Goal: Use online tool/utility: Use online tool/utility

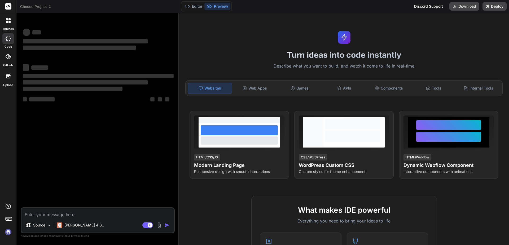
click at [7, 234] on img at bounding box center [8, 232] width 9 height 9
type textarea "x"
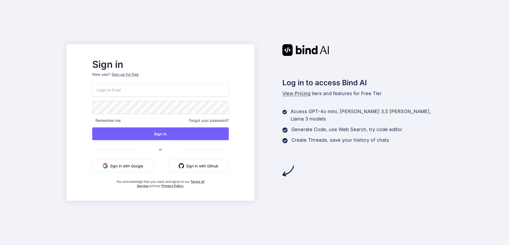
type input "[EMAIL_ADDRESS][DOMAIN_NAME]"
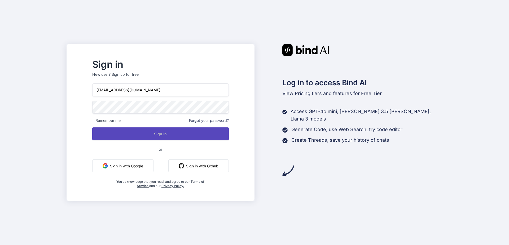
click at [191, 130] on button "Sign In" at bounding box center [160, 133] width 137 height 13
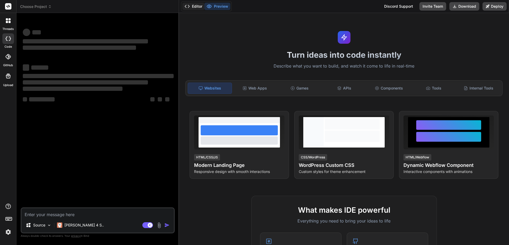
click at [193, 8] on button "Editor" at bounding box center [193, 6] width 22 height 7
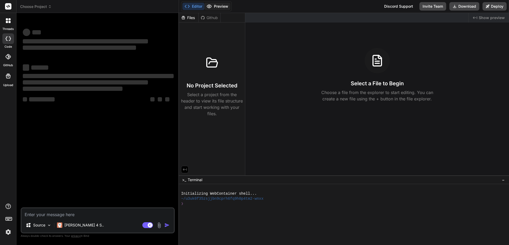
click at [215, 6] on button "Preview" at bounding box center [217, 6] width 26 height 7
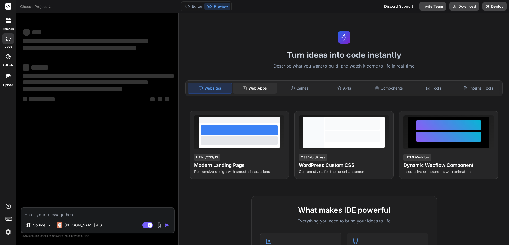
click at [255, 87] on div "Web Apps" at bounding box center [255, 88] width 44 height 11
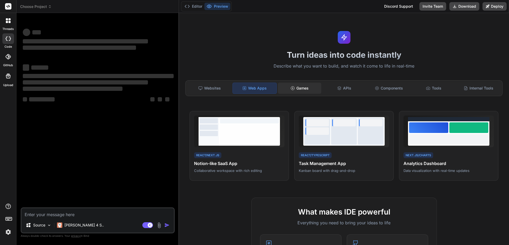
click at [299, 90] on div "Games" at bounding box center [300, 88] width 44 height 11
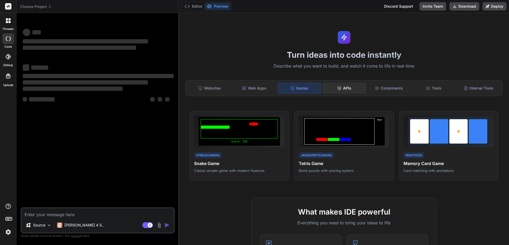
click at [341, 90] on div "APIs" at bounding box center [344, 88] width 44 height 11
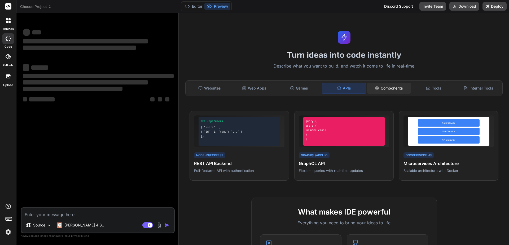
click at [379, 92] on div "Components" at bounding box center [389, 88] width 44 height 11
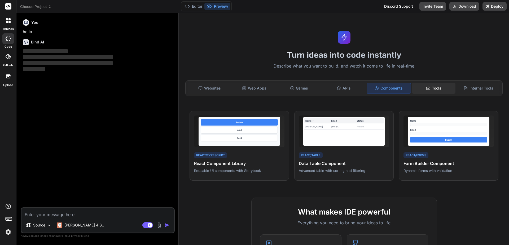
click at [432, 87] on div "Tools" at bounding box center [434, 88] width 44 height 11
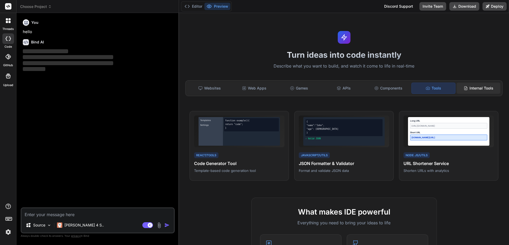
click at [468, 87] on div "Internal Tools" at bounding box center [478, 88] width 44 height 11
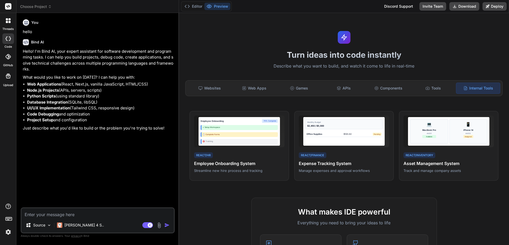
click at [9, 58] on icon at bounding box center [8, 56] width 5 height 5
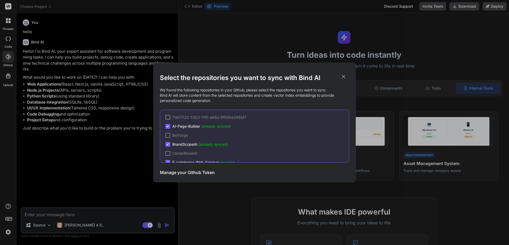
click at [344, 76] on icon at bounding box center [344, 77] width 6 height 6
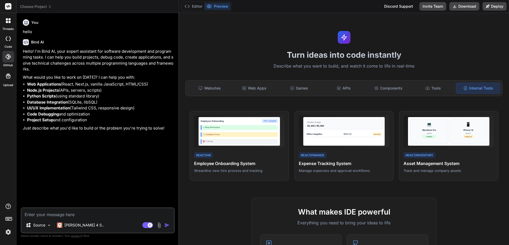
click at [61, 212] on textarea at bounding box center [97, 213] width 152 height 10
click at [43, 223] on p "Source" at bounding box center [39, 225] width 12 height 5
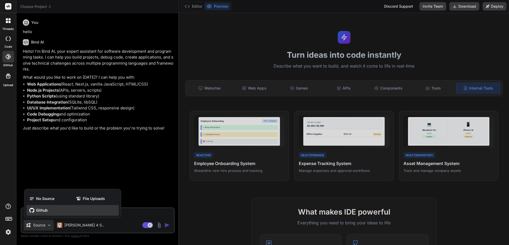
click at [45, 210] on span "Github" at bounding box center [42, 210] width 12 height 5
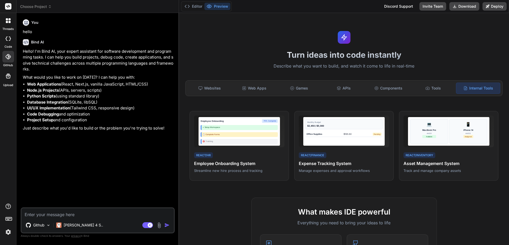
click at [70, 216] on textarea at bounding box center [97, 213] width 152 height 10
type textarea "x"
type textarea "C"
type textarea "x"
type textarea "Ca"
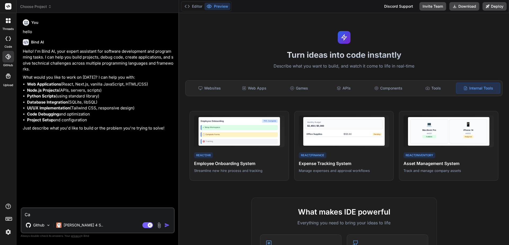
type textarea "x"
type textarea "Can"
type textarea "x"
type textarea "Can"
type textarea "x"
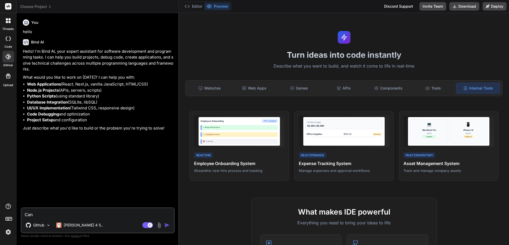
type textarea "Can y"
type textarea "x"
type textarea "Can yo"
type textarea "x"
type textarea "Can you"
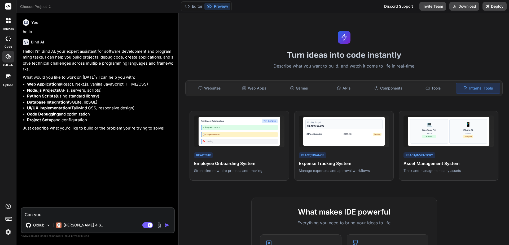
type textarea "x"
type textarea "Can you"
type textarea "x"
type textarea "Can you s"
type textarea "x"
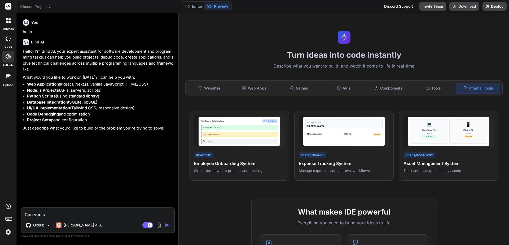
type textarea "Can you se"
type textarea "x"
type textarea "Can you sea"
type textarea "x"
type textarea "Can you sear"
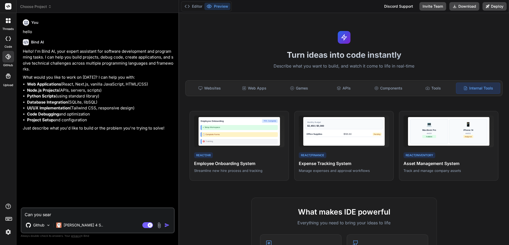
type textarea "x"
type textarea "Can you searc"
type textarea "x"
type textarea "Can you search"
type textarea "x"
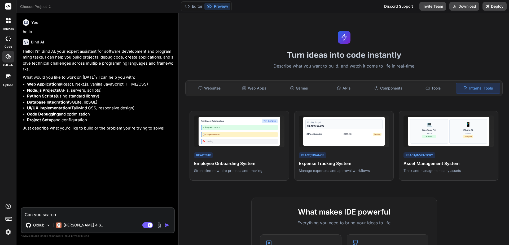
type textarea "Can you search"
type textarea "x"
type textarea "Can you search g"
type textarea "x"
type textarea "Can you search gi"
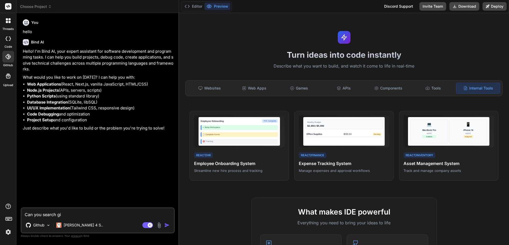
type textarea "x"
type textarea "Can you search git"
type textarea "x"
type textarea "Can you search gith"
type textarea "x"
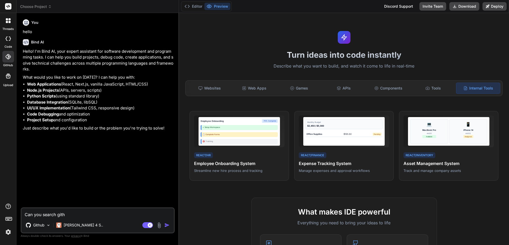
type textarea "Can you search githu"
type textarea "x"
type textarea "Can you search github"
type textarea "x"
type textarea "Can you search github"
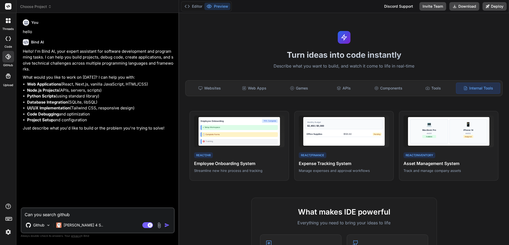
type textarea "x"
type textarea "Can you search github f"
type textarea "x"
type textarea "Can you search github fo"
type textarea "x"
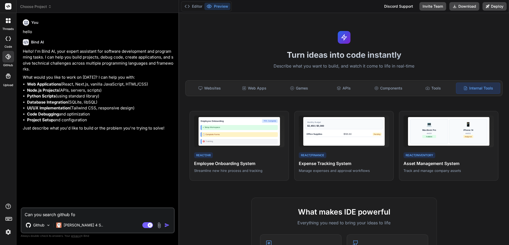
type textarea "Can you search github for"
type textarea "x"
type textarea "Can you search github for"
type textarea "x"
type textarea "Can you search github for t"
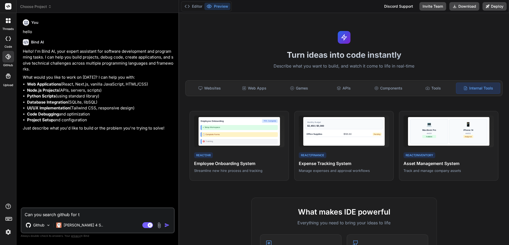
type textarea "x"
type textarea "Can you search github for th"
type textarea "x"
type textarea "Can you search github for the"
type textarea "x"
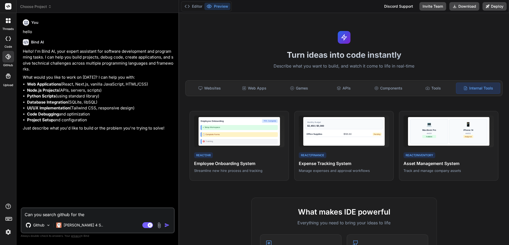
type textarea "Can you search github for the"
type textarea "x"
type textarea "Can you search github for the a"
type textarea "x"
type textarea "Can you search github for the ai"
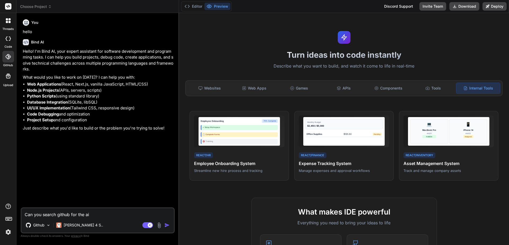
type textarea "x"
type textarea "Can you search github for the ai"
type textarea "x"
type textarea "Can you search github for the ai p"
type textarea "x"
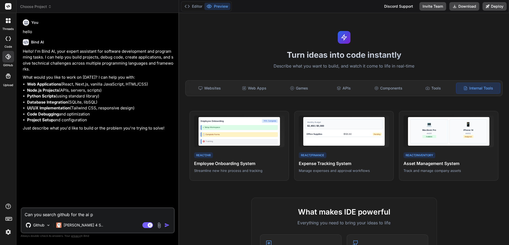
type textarea "Can you search github for the ai pa"
type textarea "x"
type textarea "Can you search github for the ai pag"
type textarea "x"
type textarea "Can you search github for the ai page"
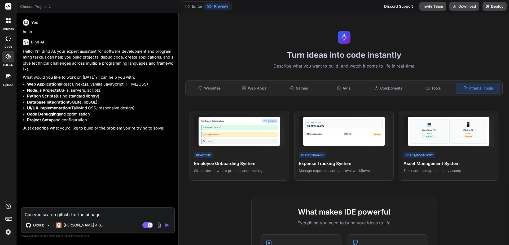
type textarea "x"
type textarea "Can you search github for the ai page"
type textarea "x"
type textarea "Can you search github for the ai page b"
type textarea "x"
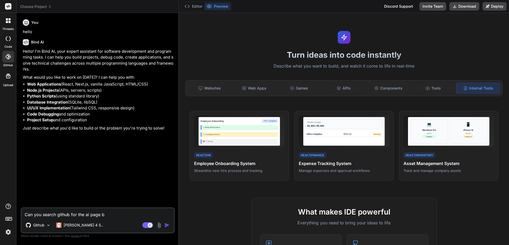
type textarea "Can you search github for the ai page bu"
type textarea "x"
type textarea "Can you search github for the ai page bui"
type textarea "x"
type textarea "Can you search github for the ai page buil"
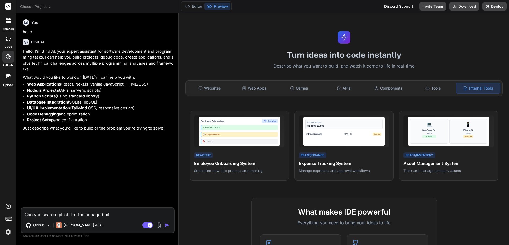
type textarea "x"
type textarea "Can you search github for the ai page build"
type textarea "x"
type textarea "Can you search github for the ai page builde"
type textarea "x"
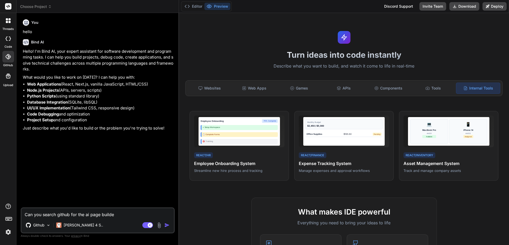
type textarea "Can you search github for the ai page builder"
type textarea "x"
type textarea "Can you search github for the ai page builder"
type textarea "x"
type textarea "Can you search github for the ai page builder a"
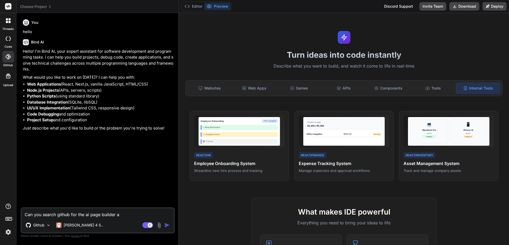
type textarea "x"
type textarea "Can you search github for the ai page builder ap"
type textarea "x"
type textarea "Can you search github for the ai page builder app"
type textarea "x"
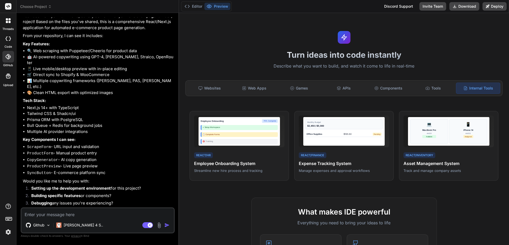
scroll to position [153, 0]
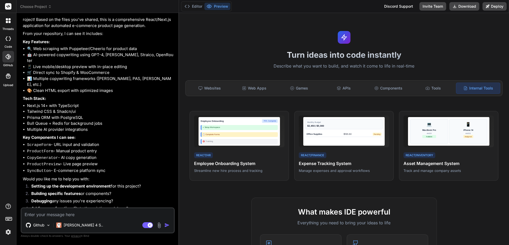
click at [88, 217] on textarea at bounding box center [97, 213] width 152 height 10
type textarea "x"
type textarea "I"
type textarea "x"
type textarea "I"
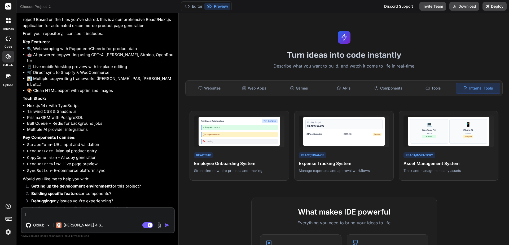
type textarea "x"
type textarea "I w"
type textarea "x"
type textarea "I wu"
type textarea "x"
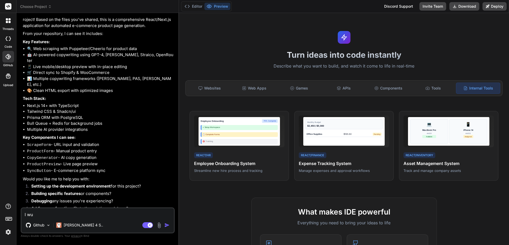
type textarea "I wul"
type textarea "x"
type textarea "I wu"
type textarea "x"
type textarea "I w"
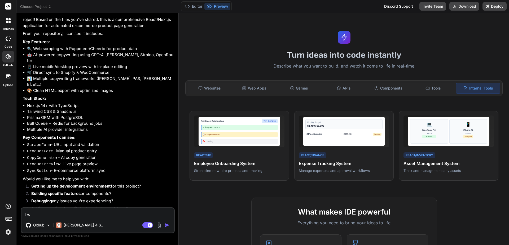
type textarea "x"
type textarea "I wo"
type textarea "x"
type textarea "I wou"
type textarea "x"
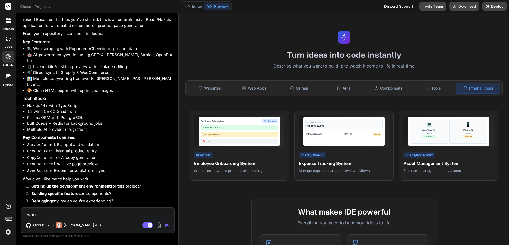
type textarea "I woul"
type textarea "x"
type textarea "I would"
type textarea "x"
type textarea "I would"
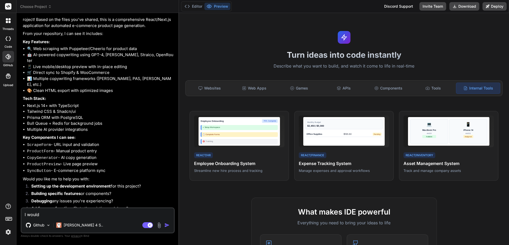
type textarea "x"
type textarea "I would l"
type textarea "x"
type textarea "I would li"
type textarea "x"
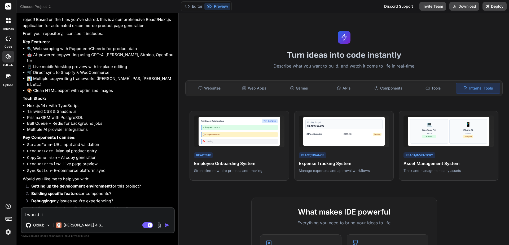
type textarea "I would lik"
type textarea "x"
type textarea "I would like"
type textarea "x"
type textarea "I would like"
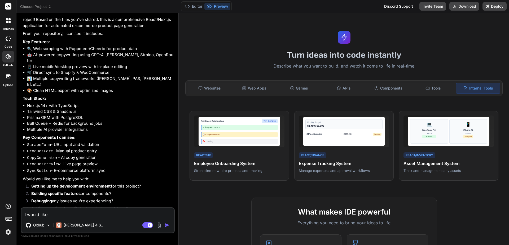
type textarea "x"
type textarea "I would like t"
type textarea "x"
type textarea "I would like to"
type textarea "x"
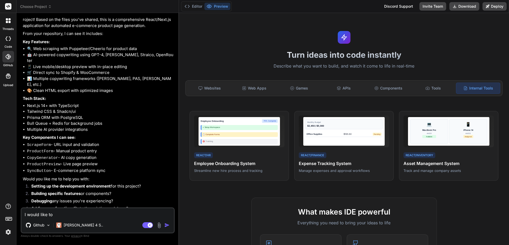
type textarea "I would like to"
type textarea "x"
type textarea "I would like to w"
type textarea "x"
type textarea "I would like to wo"
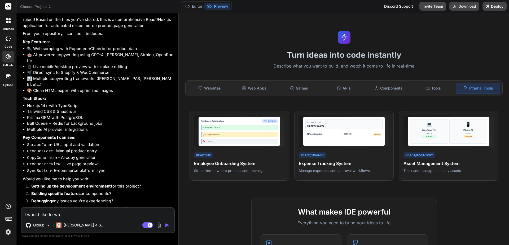
type textarea "x"
type textarea "I would like to wor"
type textarea "x"
type textarea "I would like to work"
type textarea "x"
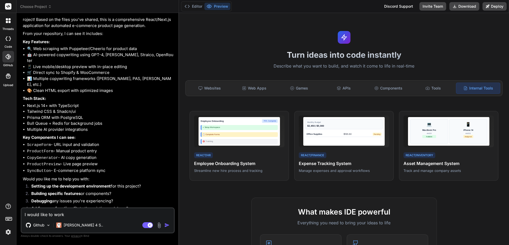
type textarea "I would like to work"
type textarea "x"
type textarea "I would like to work o"
type textarea "x"
type textarea "I would like to work on"
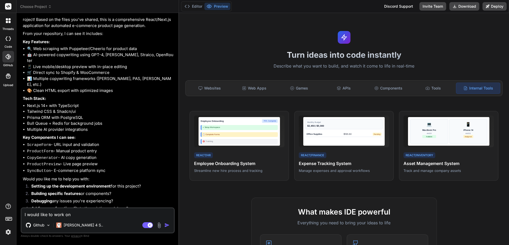
type textarea "x"
type textarea "I would like to work on"
type textarea "x"
type textarea "I would like to work on t"
type textarea "x"
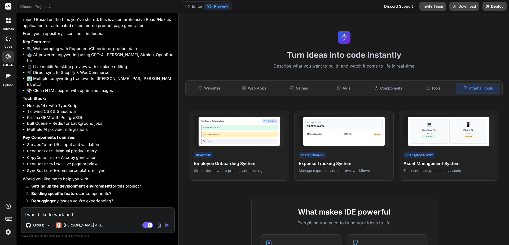
type textarea "I would like to work on th"
type textarea "x"
type textarea "I would like to work on the"
type textarea "x"
type textarea "I would like to work on the"
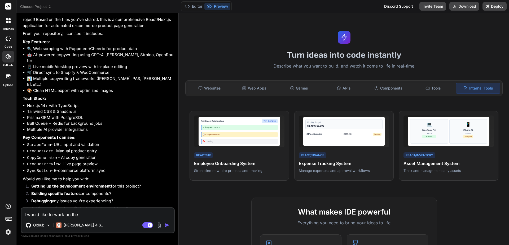
type textarea "x"
type textarea "I would like to work on the u"
type textarea "x"
type textarea "I would like to work on the ui"
type textarea "x"
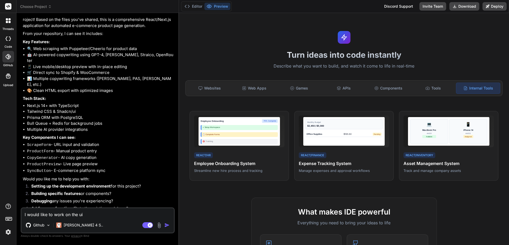
type textarea "I would like to work on the ui"
type textarea "x"
type textarea "I would like to work on the ui a"
type textarea "x"
type textarea "I would like to work on the ui an"
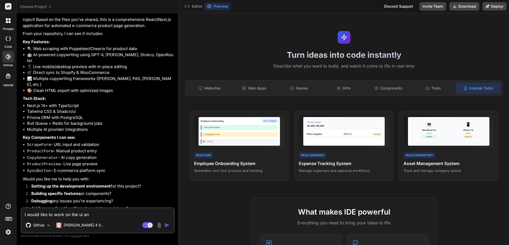
type textarea "x"
type textarea "I would like to work on the ui and"
type textarea "x"
type textarea "I would like to work on the ui and"
type textarea "x"
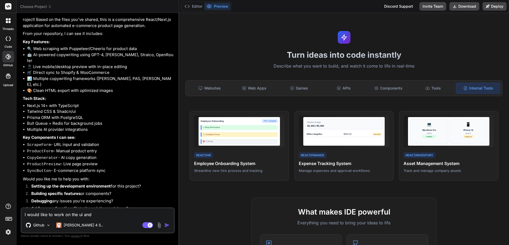
type textarea "I would like to work on the ui and u"
type textarea "x"
type textarea "I would like to work on the ui and ux"
type textarea "x"
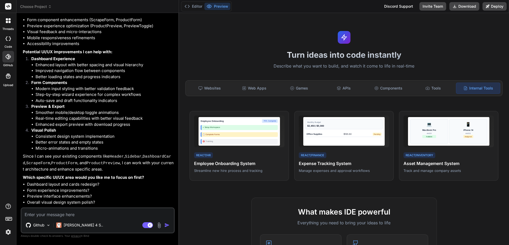
scroll to position [443, 0]
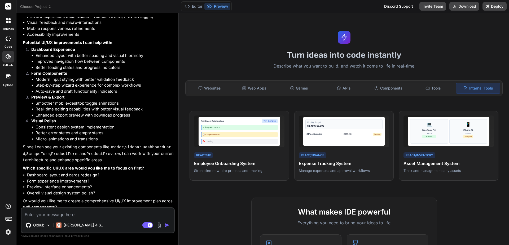
click at [97, 213] on textarea at bounding box center [97, 213] width 152 height 10
type textarea "x"
type textarea "T"
type textarea "x"
type textarea "Th"
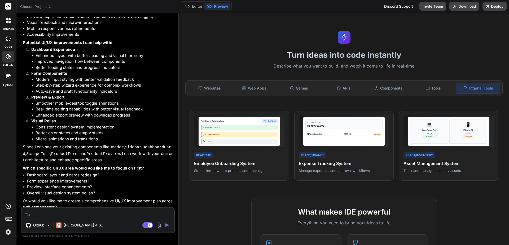
type textarea "x"
type textarea "The"
type textarea "x"
type textarea "The"
type textarea "x"
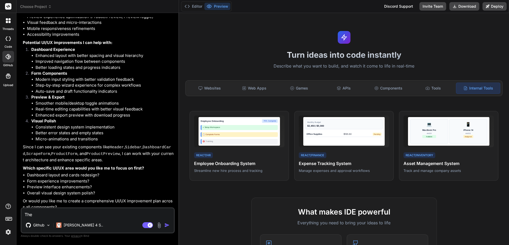
type textarea "The d"
type textarea "x"
type textarea "The de"
type textarea "x"
type textarea "The des"
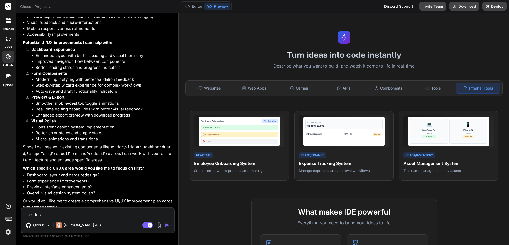
type textarea "x"
type textarea "The desi"
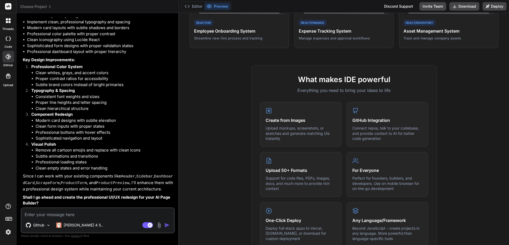
scroll to position [725, 0]
click at [108, 217] on textarea at bounding box center [97, 213] width 152 height 10
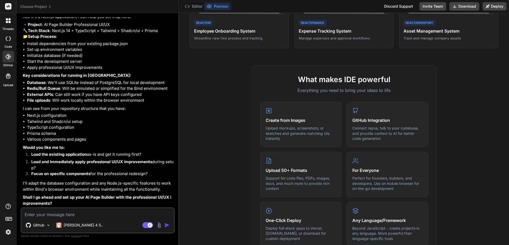
scroll to position [967, 0]
click at [103, 216] on textarea at bounding box center [97, 213] width 152 height 10
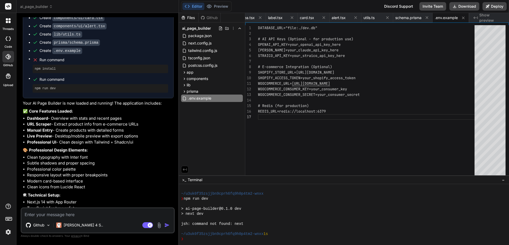
scroll to position [1343, 0]
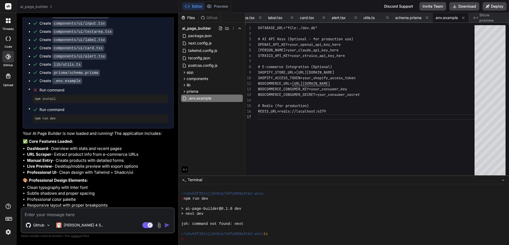
click at [220, 2] on div "Editor Preview Disabled until preview for your project is generated" at bounding box center [206, 6] width 51 height 10
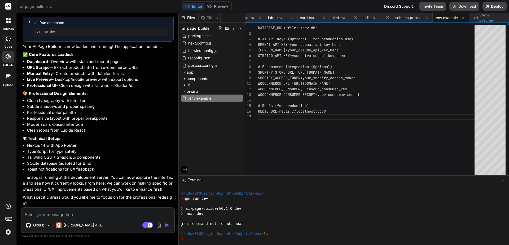
scroll to position [1449, 0]
click at [97, 214] on textarea at bounding box center [97, 213] width 152 height 10
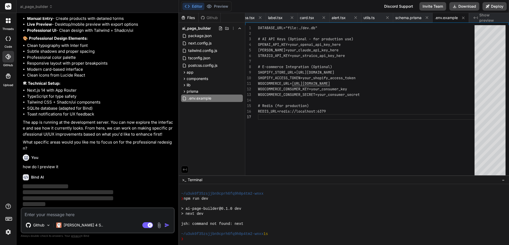
scroll to position [1504, 0]
click at [487, 17] on span "Show preview" at bounding box center [491, 17] width 25 height 11
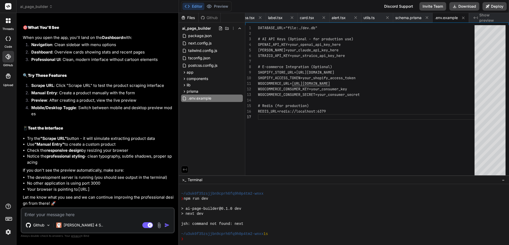
scroll to position [1730, 0]
click at [189, 9] on button "Editor" at bounding box center [193, 6] width 22 height 7
click at [209, 19] on div "Github" at bounding box center [210, 17] width 22 height 5
click at [191, 18] on div "Files" at bounding box center [188, 17] width 19 height 5
click at [489, 19] on span "Show preview" at bounding box center [491, 17] width 25 height 11
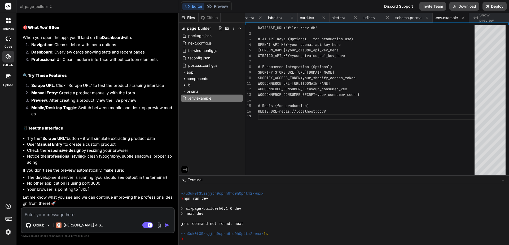
click at [82, 213] on textarea at bounding box center [97, 213] width 152 height 10
drag, startPoint x: 129, startPoint y: 189, endPoint x: 78, endPoint y: 187, distance: 51.2
click at [78, 187] on li "Your browser is pointing to http://localhost:3000" at bounding box center [100, 190] width 147 height 6
drag, startPoint x: 78, startPoint y: 187, endPoint x: 83, endPoint y: 188, distance: 5.4
copy code "http://localhost:3000"
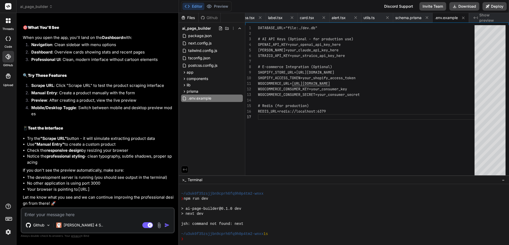
click at [46, 214] on textarea at bounding box center [97, 213] width 152 height 10
paste textarea "http://localhost:3000"
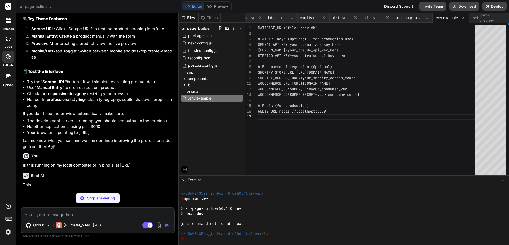
scroll to position [1785, 0]
